Goal: Answer question/provide support: Share knowledge or assist other users

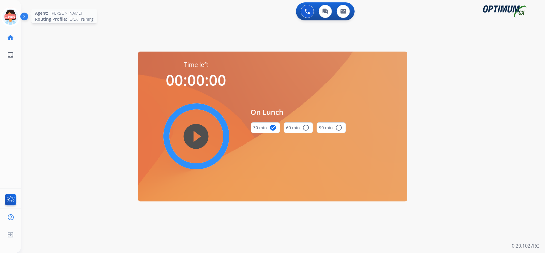
click at [6, 16] on icon at bounding box center [10, 16] width 19 height 19
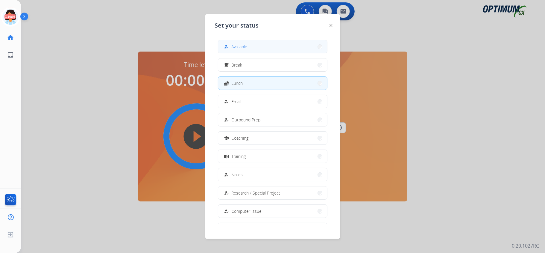
click at [257, 43] on button "how_to_reg Available" at bounding box center [272, 46] width 109 height 13
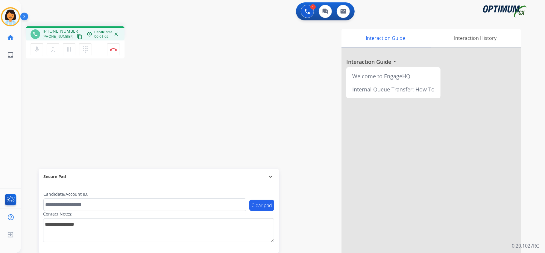
click at [77, 37] on mat-icon "content_copy" at bounding box center [79, 36] width 5 height 5
click at [114, 48] on img at bounding box center [113, 49] width 7 height 3
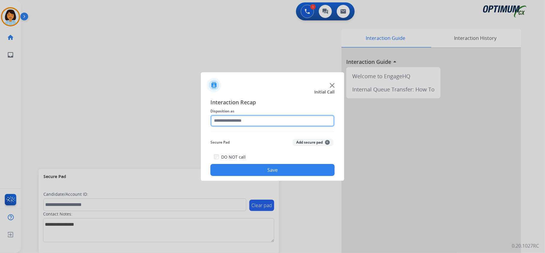
click at [251, 120] on input "text" at bounding box center [272, 121] width 124 height 12
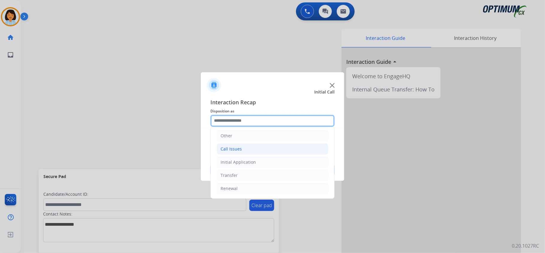
scroll to position [42, 0]
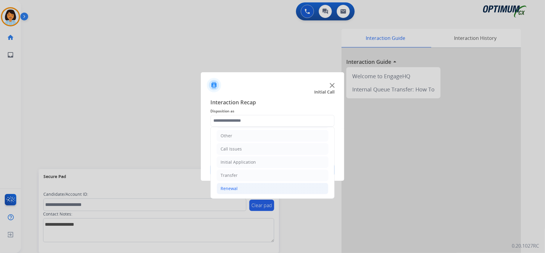
click at [230, 183] on li "Renewal" at bounding box center [273, 188] width 112 height 11
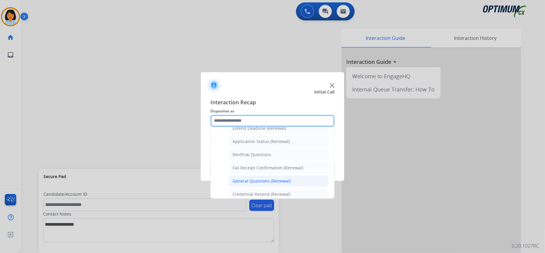
scroll to position [162, 0]
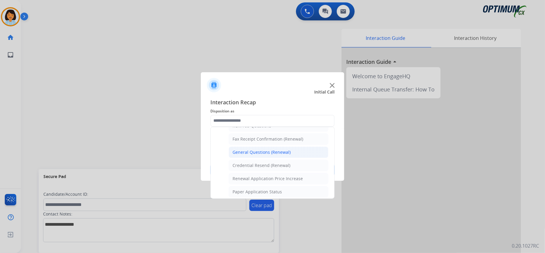
click at [266, 154] on div "General Questions (Renewal)" at bounding box center [262, 152] width 58 height 6
type input "**********"
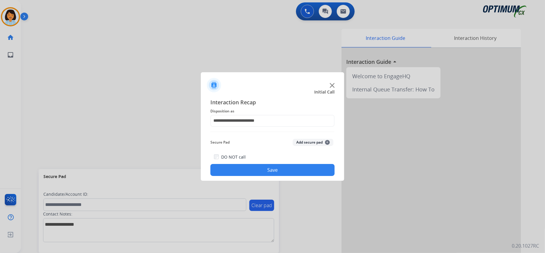
click at [268, 167] on button "Save" at bounding box center [272, 170] width 124 height 12
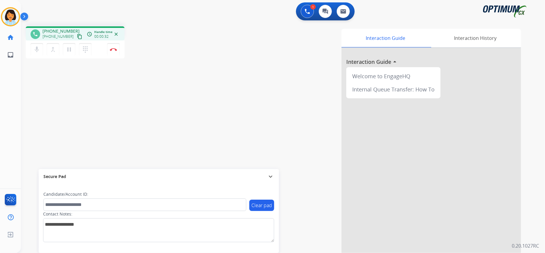
click at [77, 37] on mat-icon "content_copy" at bounding box center [79, 36] width 5 height 5
click at [115, 47] on button "Disconnect" at bounding box center [113, 49] width 13 height 13
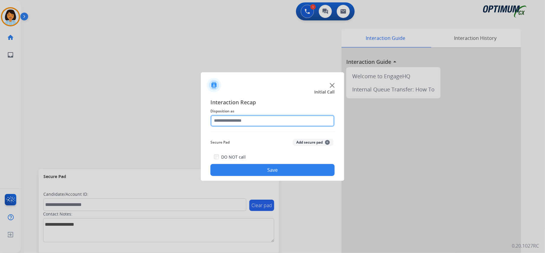
click at [259, 122] on input "text" at bounding box center [272, 121] width 124 height 12
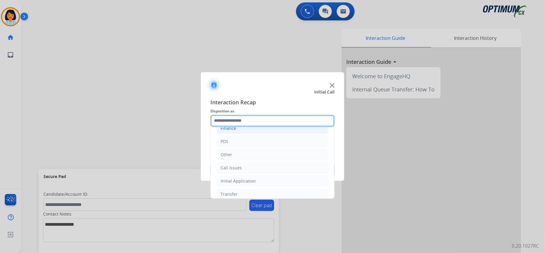
scroll to position [42, 0]
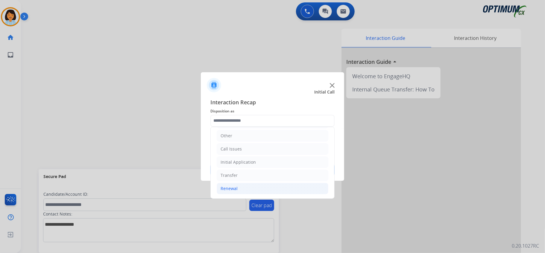
click at [254, 186] on li "Renewal" at bounding box center [273, 188] width 112 height 11
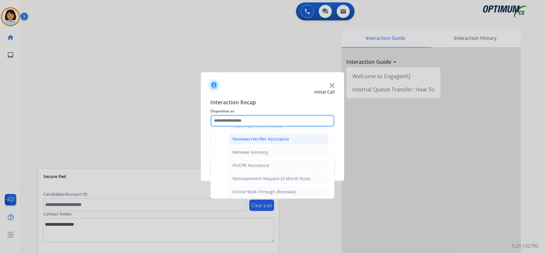
scroll to position [235, 0]
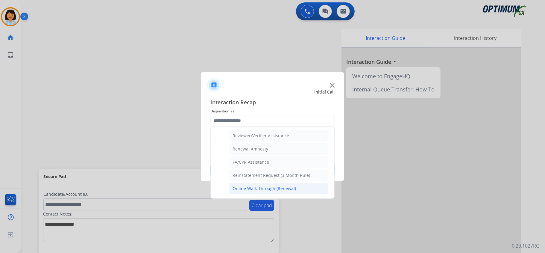
click at [261, 185] on div "Online Walk-Through (Renewal)" at bounding box center [264, 188] width 63 height 6
type input "**********"
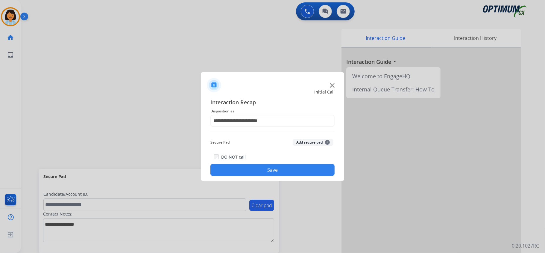
drag, startPoint x: 262, startPoint y: 176, endPoint x: 262, endPoint y: 169, distance: 7.2
click at [262, 171] on div "**********" at bounding box center [272, 137] width 143 height 88
click at [262, 168] on button "Save" at bounding box center [272, 170] width 124 height 12
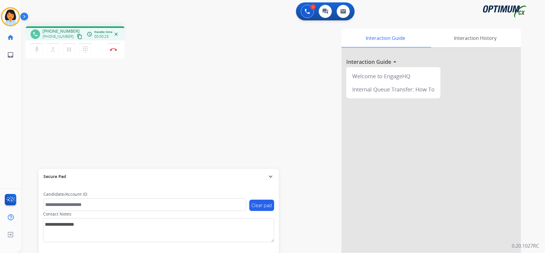
click at [77, 35] on mat-icon "content_copy" at bounding box center [79, 36] width 5 height 5
click at [113, 46] on button "Disconnect" at bounding box center [113, 49] width 13 height 13
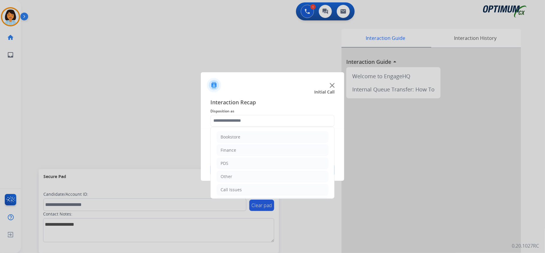
click at [289, 122] on input "text" at bounding box center [272, 121] width 124 height 12
click at [237, 187] on div "Renewal" at bounding box center [229, 188] width 17 height 6
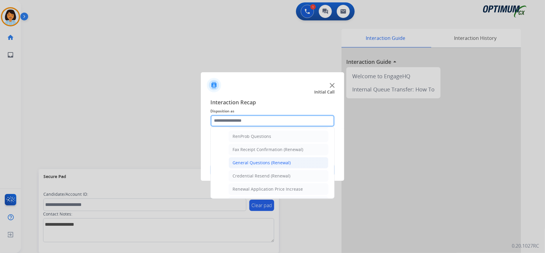
scroll to position [162, 0]
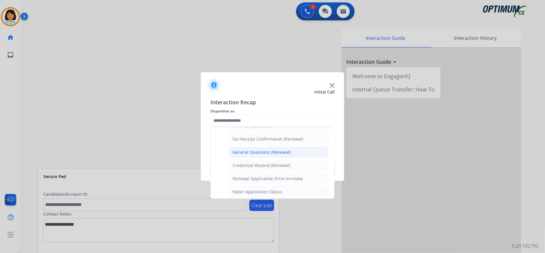
click at [253, 155] on div "General Questions (Renewal)" at bounding box center [262, 152] width 58 height 6
type input "**********"
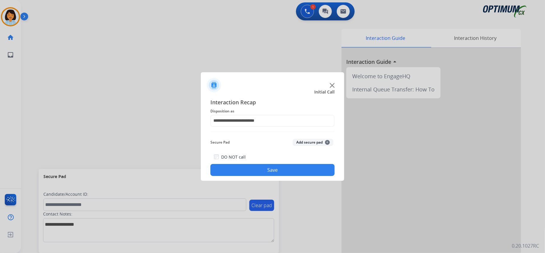
click at [247, 168] on button "Save" at bounding box center [272, 170] width 124 height 12
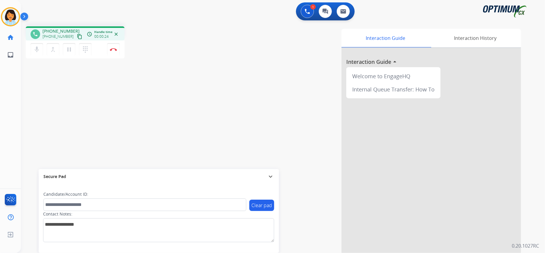
click at [77, 36] on mat-icon "content_copy" at bounding box center [79, 36] width 5 height 5
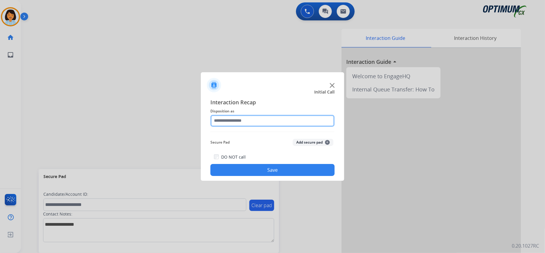
click at [280, 125] on input "text" at bounding box center [272, 121] width 124 height 12
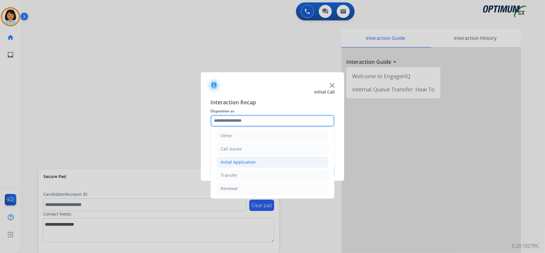
scroll to position [42, 0]
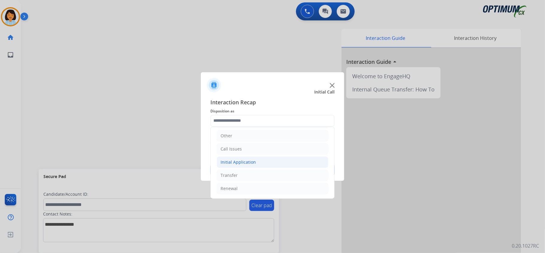
click at [253, 162] on li "Initial Application" at bounding box center [273, 161] width 112 height 11
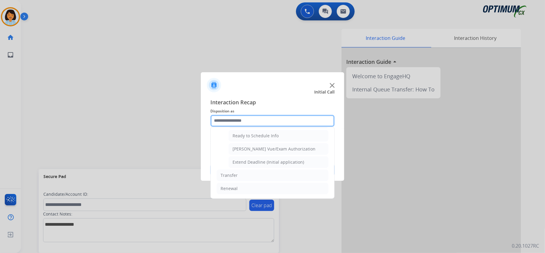
scroll to position [369, 0]
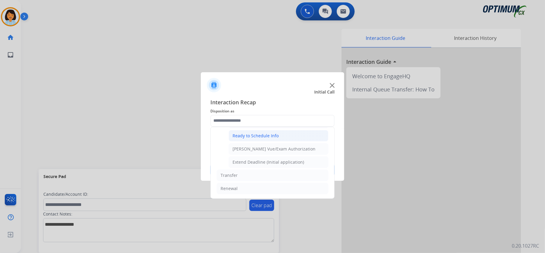
click at [265, 137] on div "Ready to Schedule Info" at bounding box center [256, 136] width 46 height 6
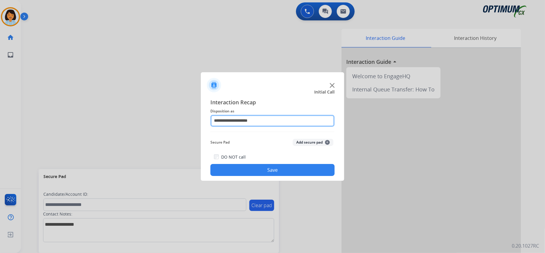
click at [254, 118] on input "**********" at bounding box center [272, 121] width 124 height 12
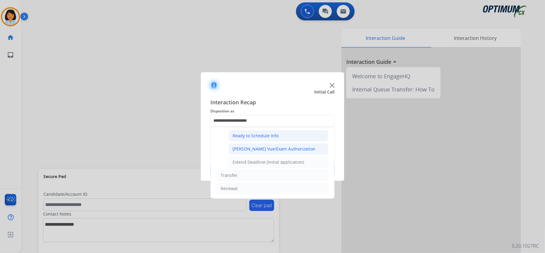
click at [263, 150] on div "[PERSON_NAME] Vue/Exam Authorization" at bounding box center [274, 149] width 83 height 6
type input "**********"
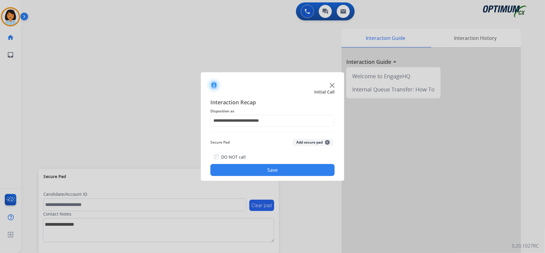
click at [260, 170] on button "Save" at bounding box center [272, 170] width 124 height 12
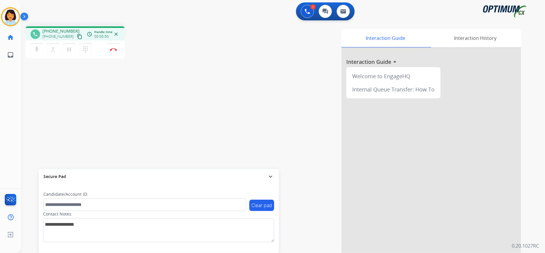
click at [77, 37] on mat-icon "content_copy" at bounding box center [79, 36] width 5 height 5
click at [113, 52] on button "Disconnect" at bounding box center [113, 49] width 13 height 13
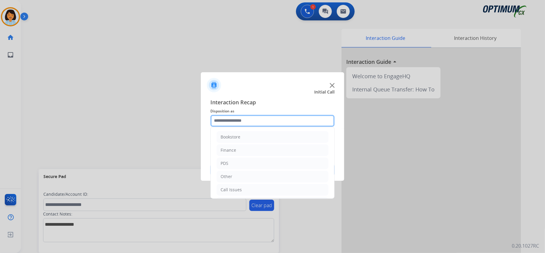
click at [327, 122] on input "text" at bounding box center [272, 121] width 124 height 12
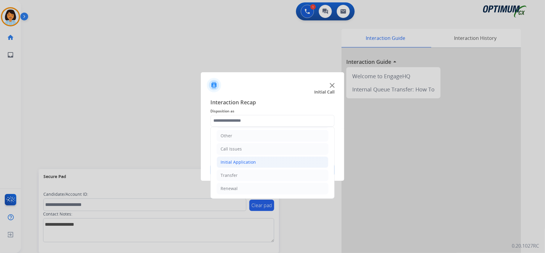
click at [243, 164] on div "Initial Application" at bounding box center [238, 162] width 35 height 6
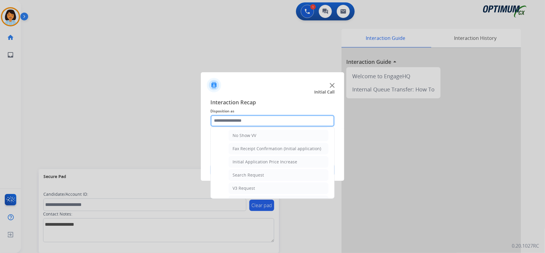
scroll to position [176, 0]
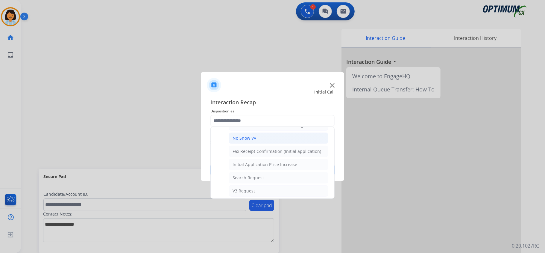
click at [242, 141] on div "No Show VV" at bounding box center [245, 138] width 24 height 6
type input "**********"
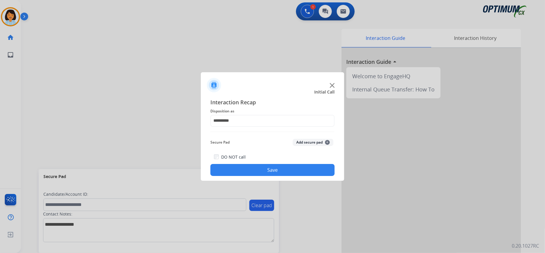
click at [234, 171] on button "Save" at bounding box center [272, 170] width 124 height 12
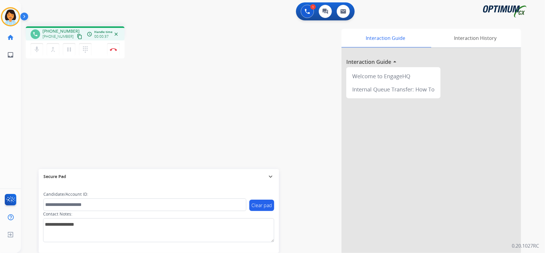
click at [77, 36] on mat-icon "content_copy" at bounding box center [79, 36] width 5 height 5
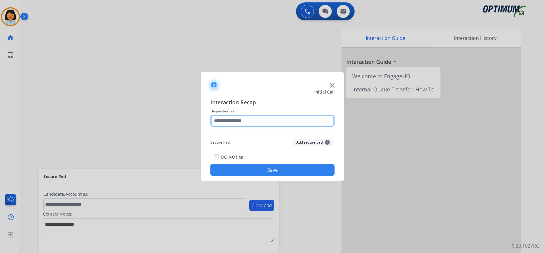
click at [250, 116] on input "text" at bounding box center [272, 121] width 124 height 12
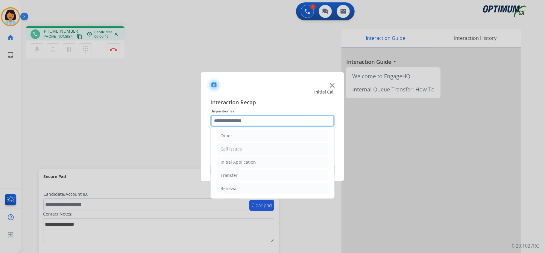
scroll to position [42, 0]
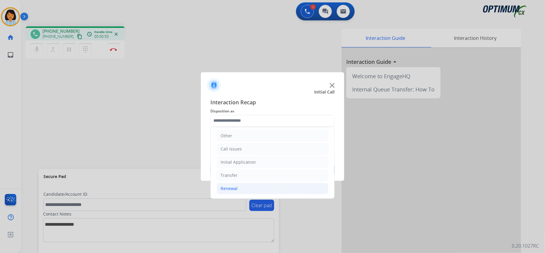
click at [242, 189] on li "Renewal" at bounding box center [273, 188] width 112 height 11
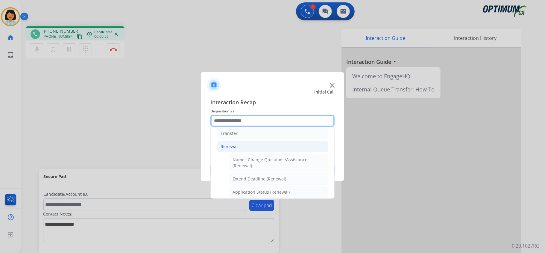
scroll to position [88, 0]
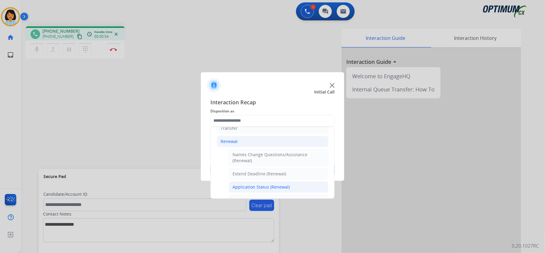
click at [283, 186] on div "Application Status (Renewal)" at bounding box center [261, 187] width 57 height 6
type input "**********"
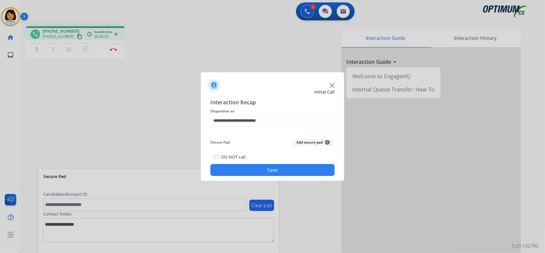
click at [254, 176] on div "**********" at bounding box center [272, 137] width 143 height 88
click at [248, 170] on button "Save" at bounding box center [272, 170] width 124 height 12
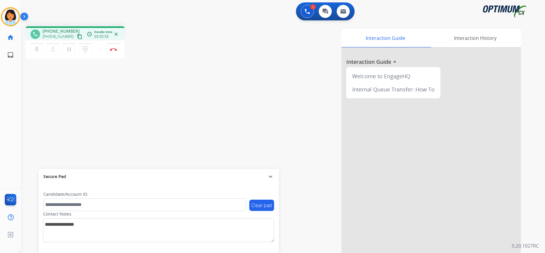
click at [77, 37] on mat-icon "content_copy" at bounding box center [79, 36] width 5 height 5
click at [115, 48] on img at bounding box center [113, 49] width 7 height 3
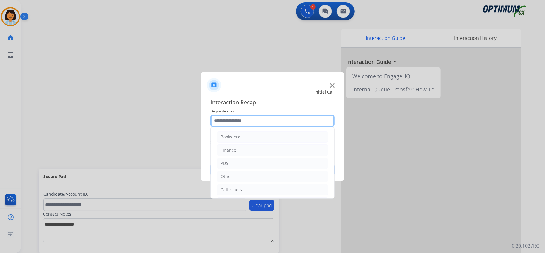
click at [242, 119] on input "text" at bounding box center [272, 121] width 124 height 12
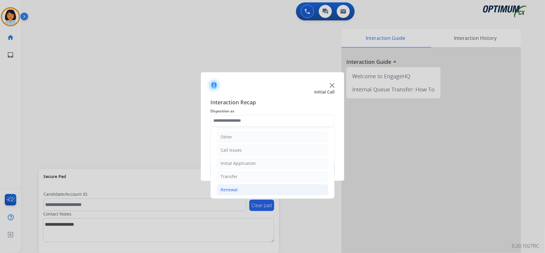
click at [287, 189] on li "Renewal" at bounding box center [273, 189] width 112 height 11
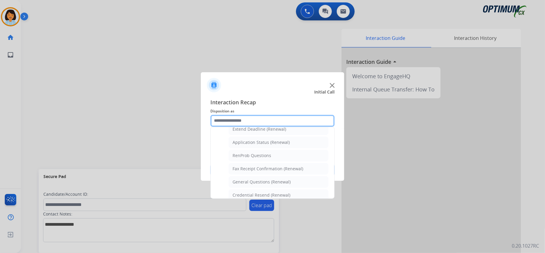
scroll to position [136, 0]
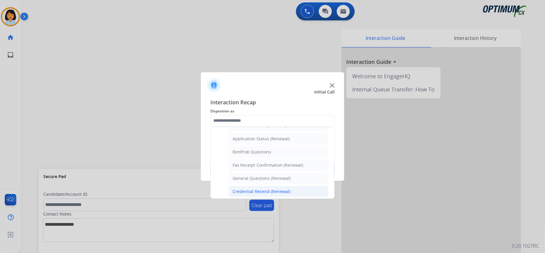
click at [282, 194] on div "Credential Resend (Renewal)" at bounding box center [262, 191] width 58 height 6
type input "**********"
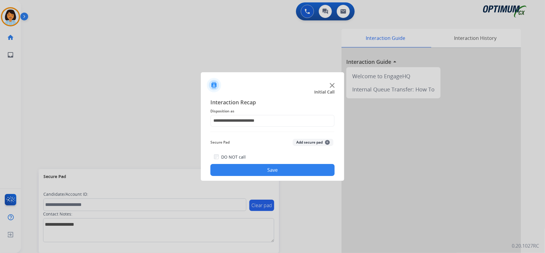
click at [271, 173] on button "Save" at bounding box center [272, 170] width 124 height 12
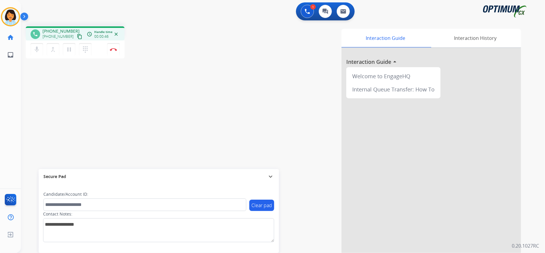
click at [77, 36] on mat-icon "content_copy" at bounding box center [79, 36] width 5 height 5
click at [108, 49] on button "Disconnect" at bounding box center [113, 49] width 13 height 13
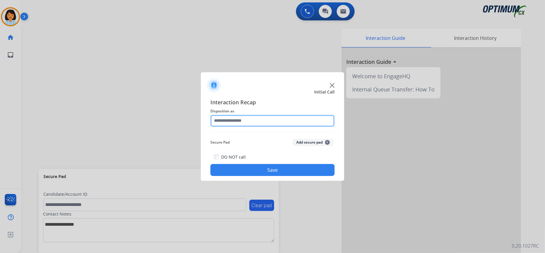
click at [286, 122] on input "text" at bounding box center [272, 121] width 124 height 12
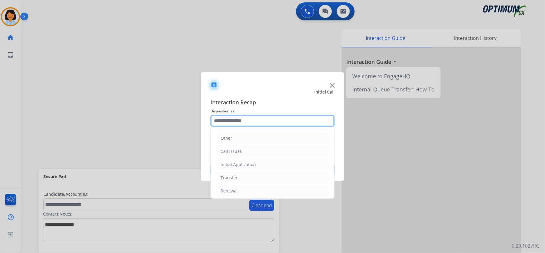
scroll to position [40, 0]
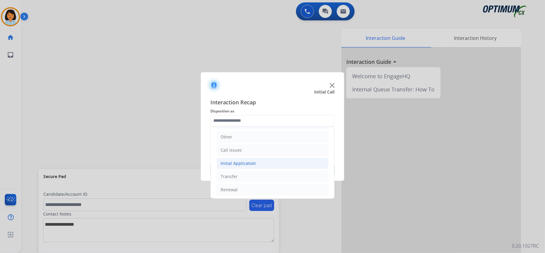
click at [285, 161] on li "Initial Application" at bounding box center [273, 162] width 112 height 11
click at [280, 176] on div "Credential Resend (Initial application)" at bounding box center [271, 176] width 76 height 6
type input "**********"
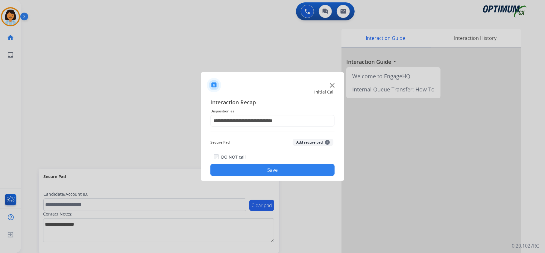
click at [266, 170] on button "Save" at bounding box center [272, 170] width 124 height 12
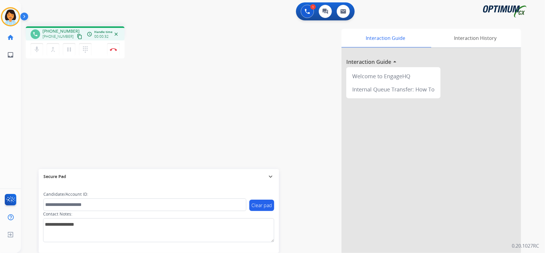
click at [77, 35] on mat-icon "content_copy" at bounding box center [79, 36] width 5 height 5
click at [116, 48] on img at bounding box center [113, 49] width 7 height 3
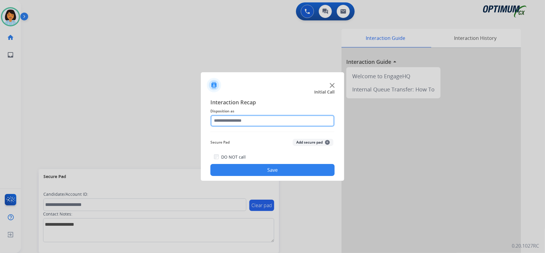
click at [284, 120] on input "text" at bounding box center [272, 121] width 124 height 12
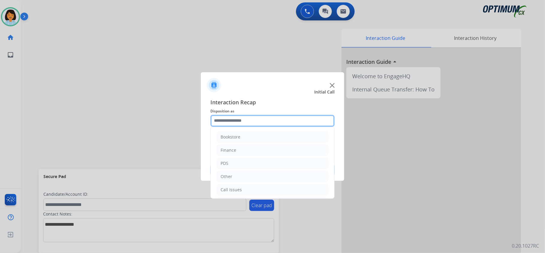
scroll to position [42, 0]
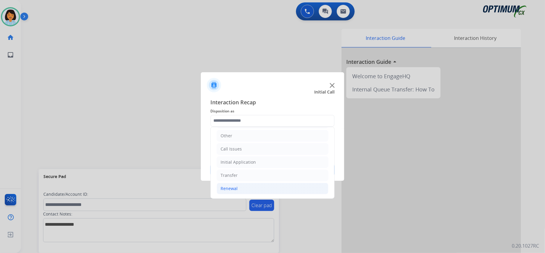
click at [279, 188] on li "Renewal" at bounding box center [273, 188] width 112 height 11
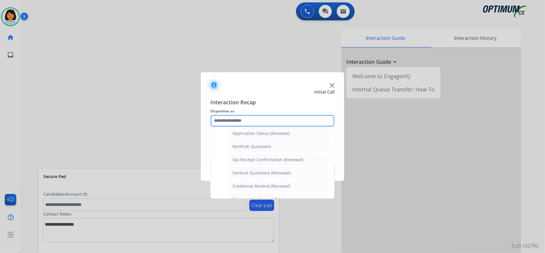
scroll to position [148, 0]
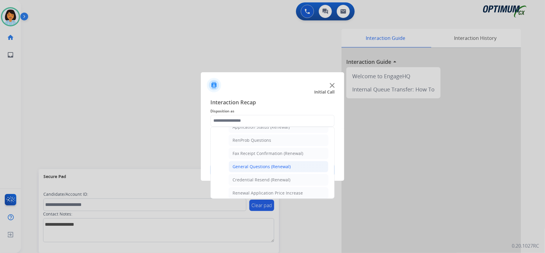
click at [293, 166] on li "General Questions (Renewal)" at bounding box center [279, 166] width 100 height 11
type input "**********"
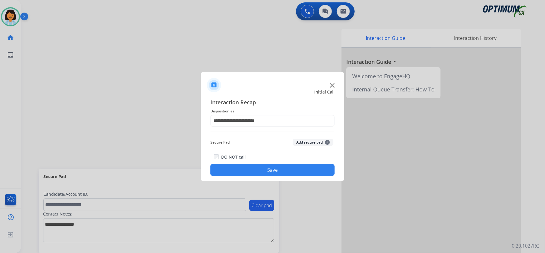
click at [284, 167] on button "Save" at bounding box center [272, 170] width 124 height 12
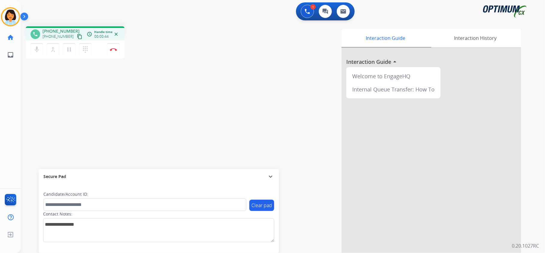
click at [77, 37] on mat-icon "content_copy" at bounding box center [79, 36] width 5 height 5
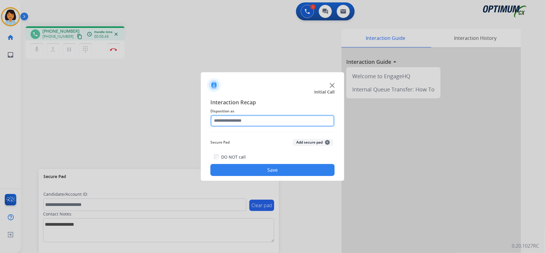
click at [320, 120] on input "text" at bounding box center [272, 121] width 124 height 12
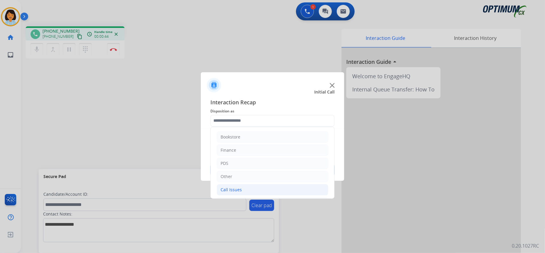
click at [248, 189] on li "Call Issues" at bounding box center [273, 189] width 112 height 11
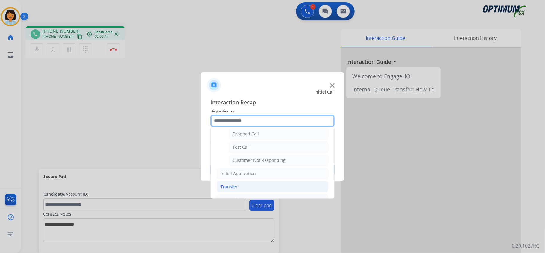
scroll to position [109, 0]
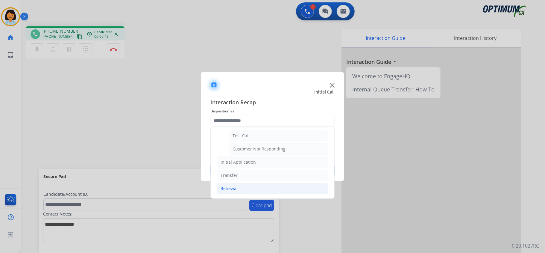
click at [241, 185] on li "Renewal" at bounding box center [273, 188] width 112 height 11
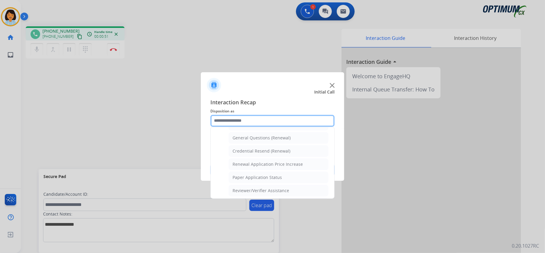
scroll to position [189, 0]
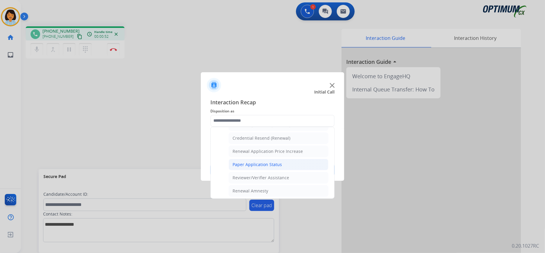
click at [280, 167] on div "Paper Application Status" at bounding box center [257, 164] width 49 height 6
type input "**********"
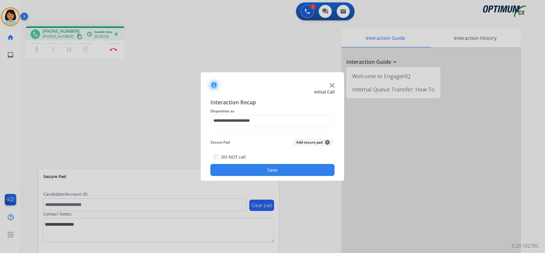
click at [280, 167] on button "Save" at bounding box center [272, 170] width 124 height 12
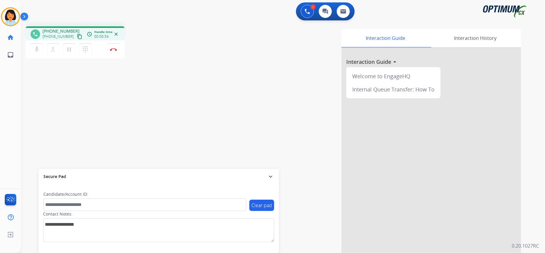
click at [77, 34] on mat-icon "content_copy" at bounding box center [79, 36] width 5 height 5
click at [77, 38] on mat-icon "content_copy" at bounding box center [79, 36] width 5 height 5
click at [112, 48] on img at bounding box center [113, 49] width 7 height 3
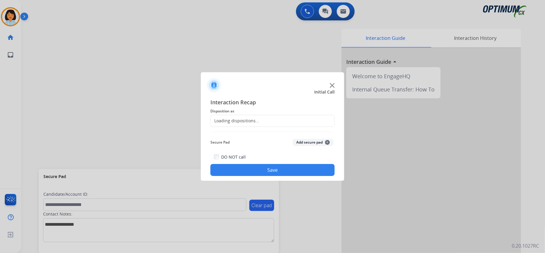
click at [256, 120] on div "Loading dispositions..." at bounding box center [235, 121] width 48 height 6
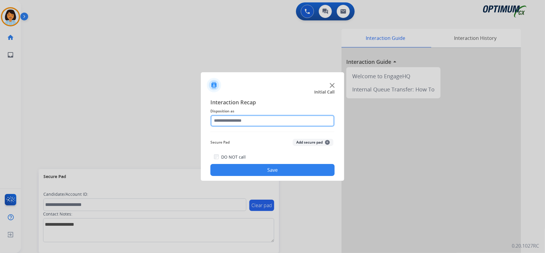
click at [256, 120] on input "text" at bounding box center [272, 121] width 124 height 12
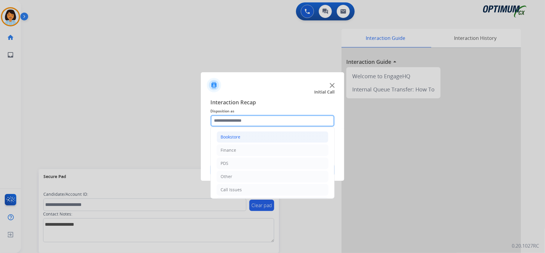
scroll to position [42, 0]
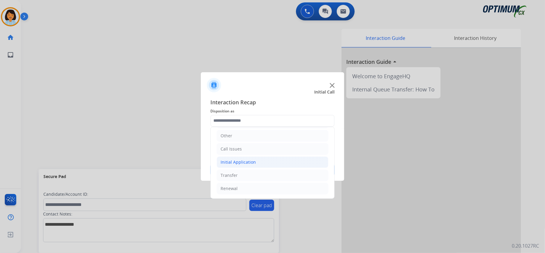
click at [262, 163] on li "Initial Application" at bounding box center [273, 161] width 112 height 11
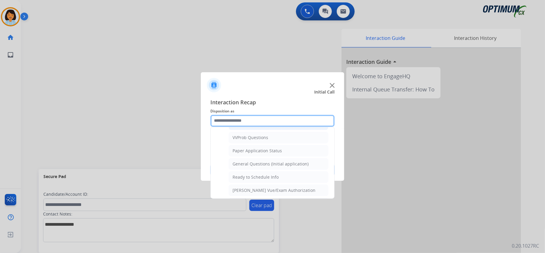
scroll to position [362, 0]
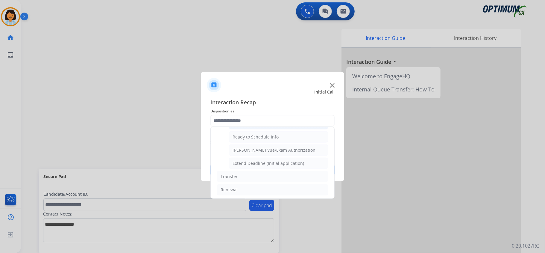
click at [271, 127] on div "General Questions (Initial application)" at bounding box center [271, 124] width 76 height 6
type input "**********"
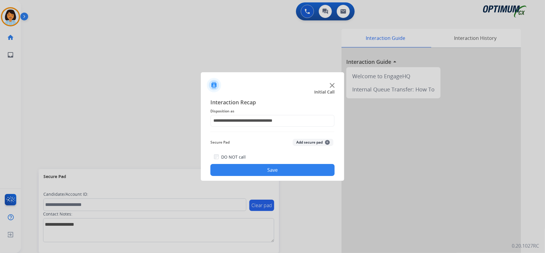
click at [263, 175] on button "Save" at bounding box center [272, 170] width 124 height 12
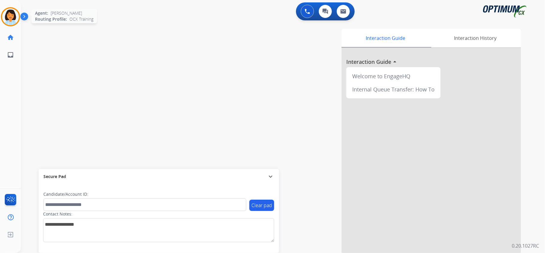
click at [16, 19] on img at bounding box center [10, 16] width 17 height 17
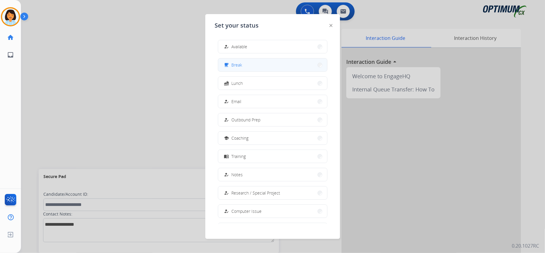
click at [254, 65] on button "free_breakfast Break" at bounding box center [272, 64] width 109 height 13
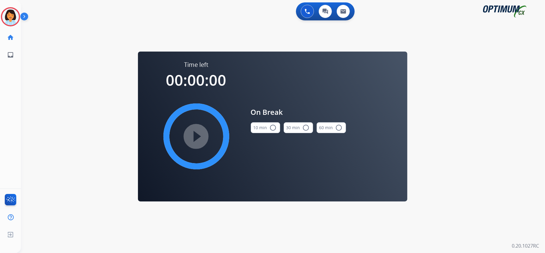
drag, startPoint x: 263, startPoint y: 131, endPoint x: 257, endPoint y: 132, distance: 6.7
click at [264, 131] on button "10 min radio_button_unchecked" at bounding box center [265, 127] width 29 height 11
click at [200, 133] on mat-icon "play_circle_filled" at bounding box center [196, 136] width 7 height 7
drag, startPoint x: 210, startPoint y: 132, endPoint x: 117, endPoint y: 51, distance: 123.4
click at [200, 133] on mat-icon "play_circle_filled" at bounding box center [196, 136] width 7 height 7
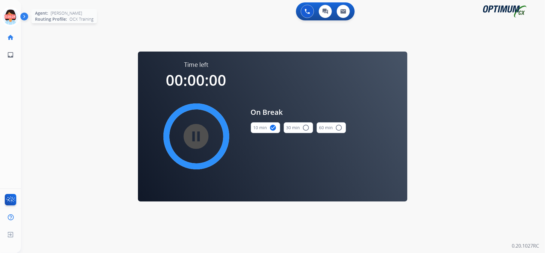
drag, startPoint x: 14, startPoint y: 10, endPoint x: 9, endPoint y: 14, distance: 6.4
click at [14, 13] on icon at bounding box center [10, 16] width 19 height 19
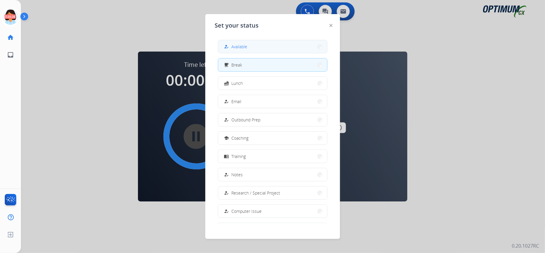
click at [291, 43] on button "how_to_reg Available" at bounding box center [272, 46] width 109 height 13
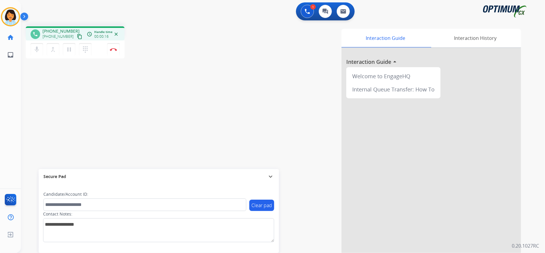
click at [77, 36] on mat-icon "content_copy" at bounding box center [79, 36] width 5 height 5
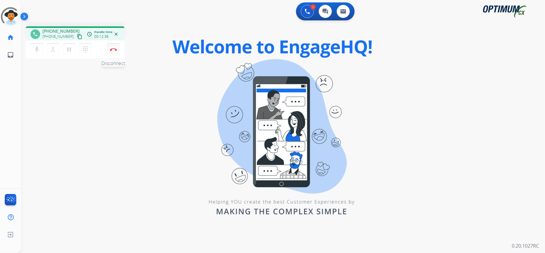
click at [113, 49] on img at bounding box center [113, 49] width 7 height 3
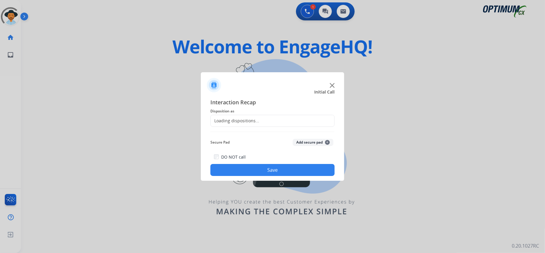
click at [264, 120] on div "Loading dispositions..." at bounding box center [272, 121] width 124 height 12
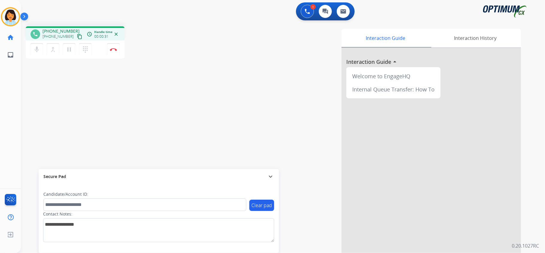
click at [77, 37] on mat-icon "content_copy" at bounding box center [79, 36] width 5 height 5
click at [114, 49] on img at bounding box center [113, 49] width 7 height 3
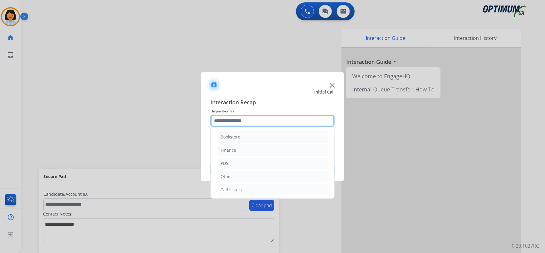
click at [284, 120] on input "text" at bounding box center [272, 121] width 124 height 12
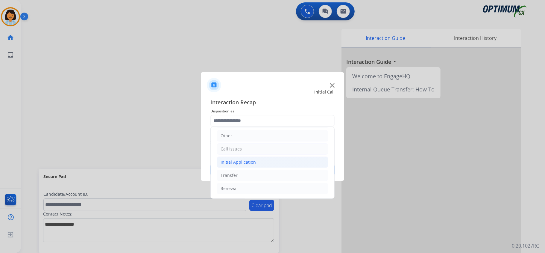
click at [254, 163] on li "Initial Application" at bounding box center [273, 161] width 112 height 11
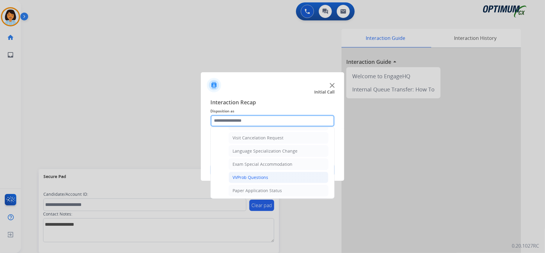
scroll to position [321, 0]
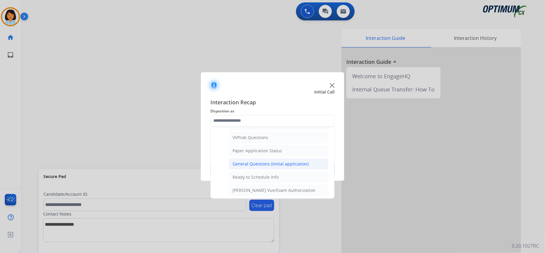
click at [260, 167] on div "General Questions (Initial application)" at bounding box center [271, 164] width 76 height 6
type input "**********"
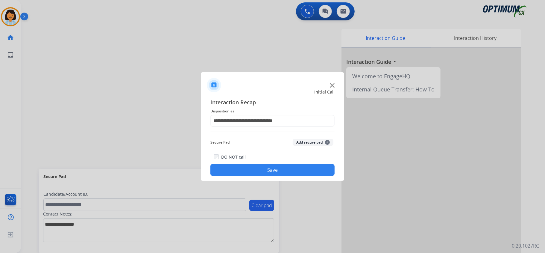
click at [260, 168] on button "Save" at bounding box center [272, 170] width 124 height 12
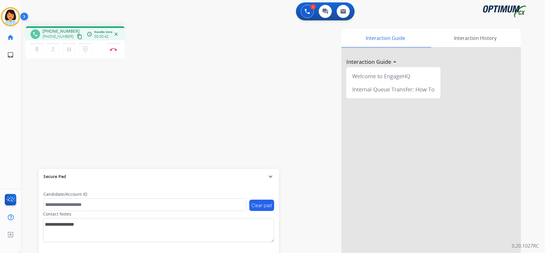
click at [77, 37] on mat-icon "content_copy" at bounding box center [79, 36] width 5 height 5
click at [117, 49] on img at bounding box center [113, 49] width 7 height 3
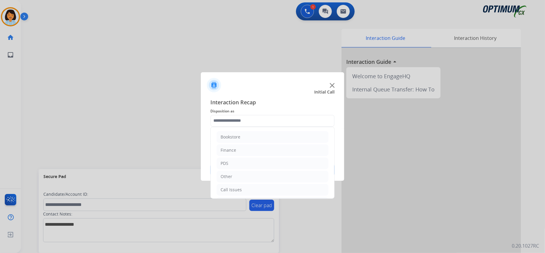
click at [296, 118] on input "text" at bounding box center [272, 121] width 124 height 12
click at [235, 160] on div "Initial Application" at bounding box center [238, 162] width 35 height 6
click at [248, 186] on li "Appeals" at bounding box center [279, 186] width 100 height 11
type input "*******"
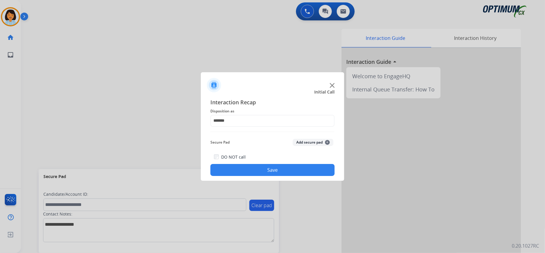
click at [243, 171] on button "Save" at bounding box center [272, 170] width 124 height 12
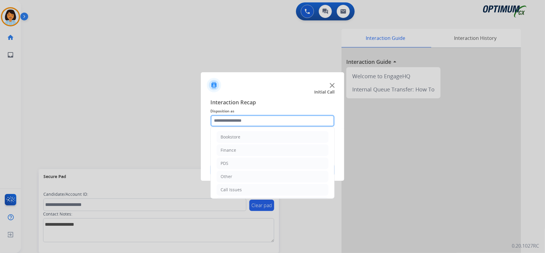
click at [266, 118] on input "text" at bounding box center [272, 121] width 124 height 12
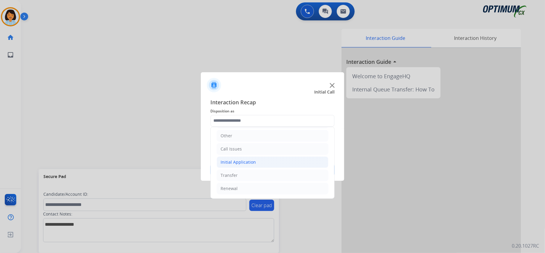
click at [254, 165] on li "Initial Application" at bounding box center [273, 161] width 112 height 11
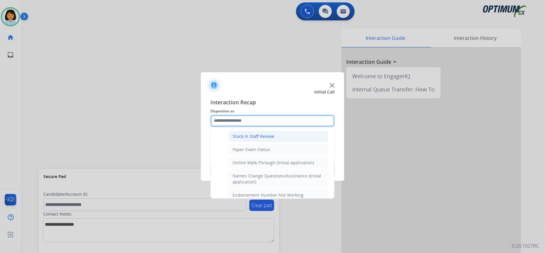
scroll to position [120, 0]
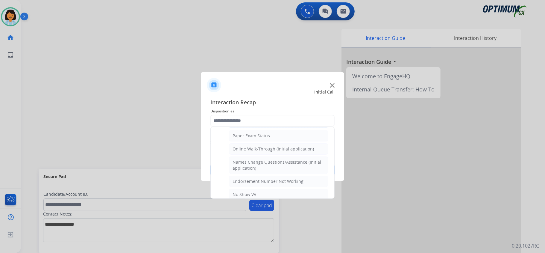
click at [263, 152] on div "Online Walk-Through (Initial application)" at bounding box center [273, 149] width 81 height 6
type input "**********"
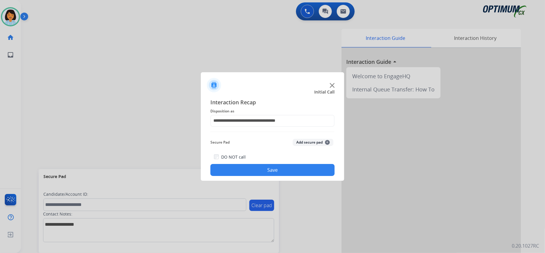
click at [253, 168] on button "Save" at bounding box center [272, 170] width 124 height 12
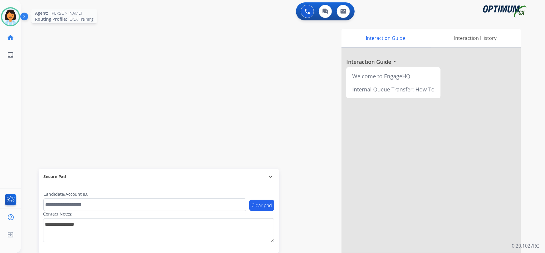
click at [3, 17] on img at bounding box center [10, 16] width 17 height 17
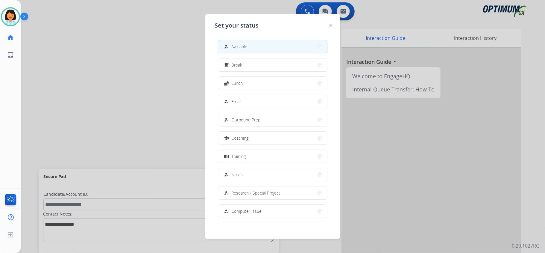
scroll to position [56, 0]
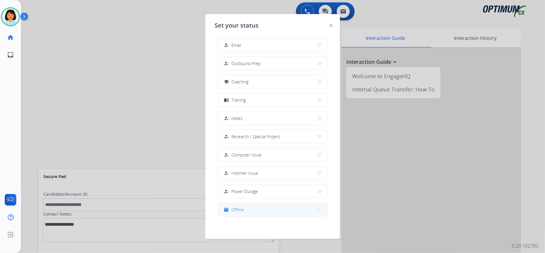
click at [248, 207] on button "work_off Offline" at bounding box center [272, 209] width 109 height 13
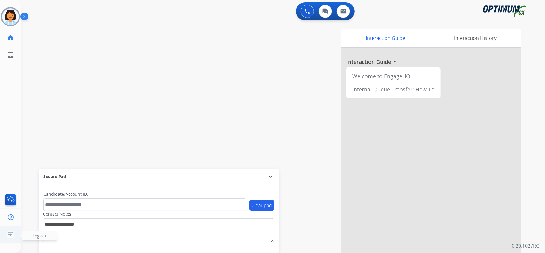
click at [13, 232] on img at bounding box center [10, 234] width 11 height 11
